Goal: Transaction & Acquisition: Purchase product/service

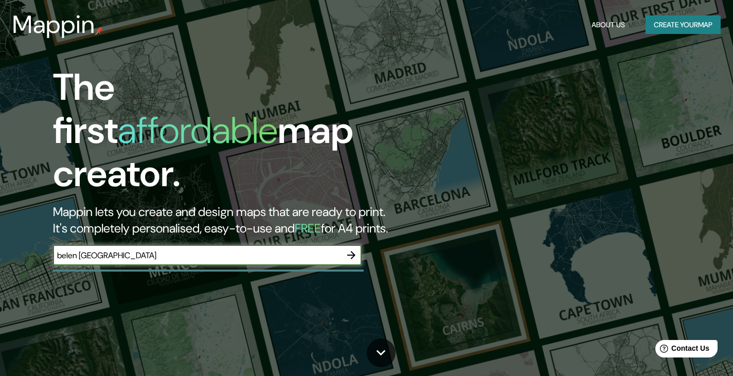
type input "belen [GEOGRAPHIC_DATA]"
click at [352, 251] on icon "button" at bounding box center [351, 255] width 8 height 8
click at [169, 249] on input "text" at bounding box center [197, 255] width 288 height 12
type input "cerinza"
click at [351, 251] on icon "button" at bounding box center [351, 255] width 8 height 8
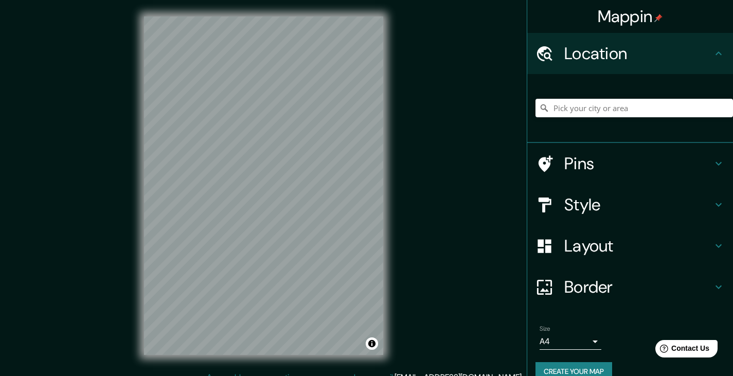
click at [699, 55] on h4 "Location" at bounding box center [638, 53] width 148 height 21
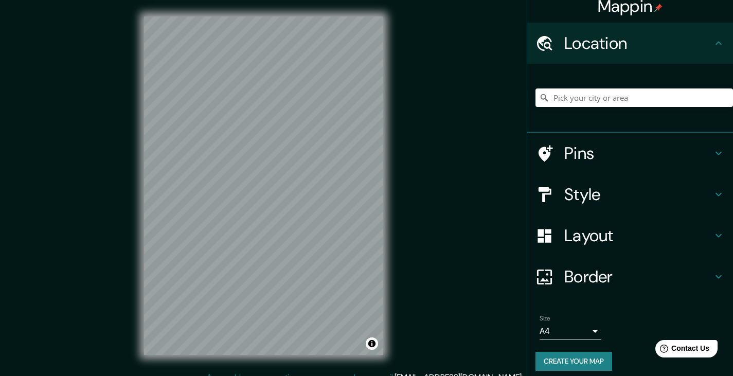
scroll to position [17, 0]
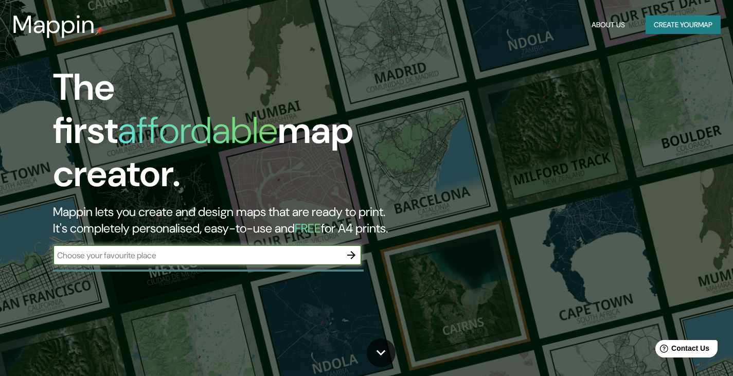
click at [190, 249] on input "text" at bounding box center [197, 255] width 288 height 12
type input "tibasosa"
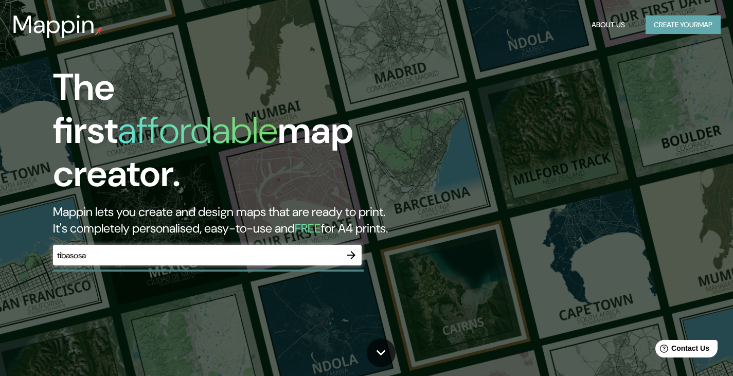
click at [662, 24] on button "Create your map" at bounding box center [682, 24] width 75 height 19
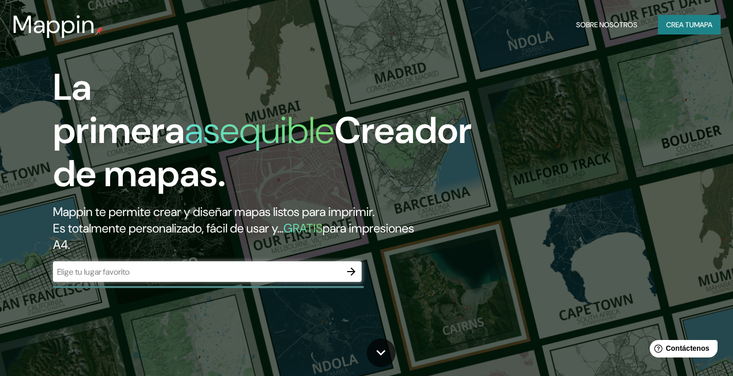
click at [178, 263] on div "​" at bounding box center [207, 271] width 309 height 21
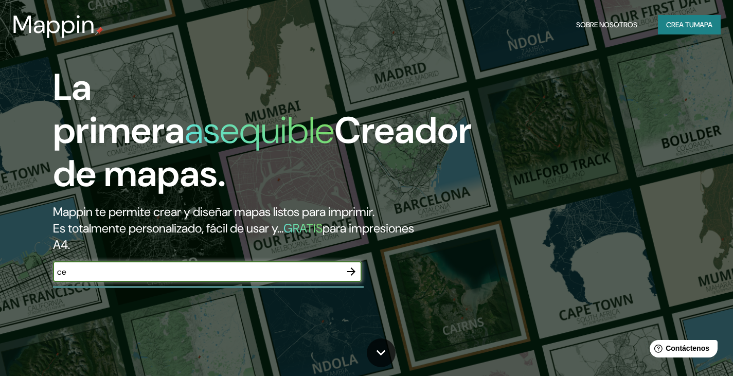
type input "c"
type input "Belen, boyaca"
click at [353, 275] on icon "button" at bounding box center [351, 271] width 12 height 12
